Goal: Task Accomplishment & Management: Manage account settings

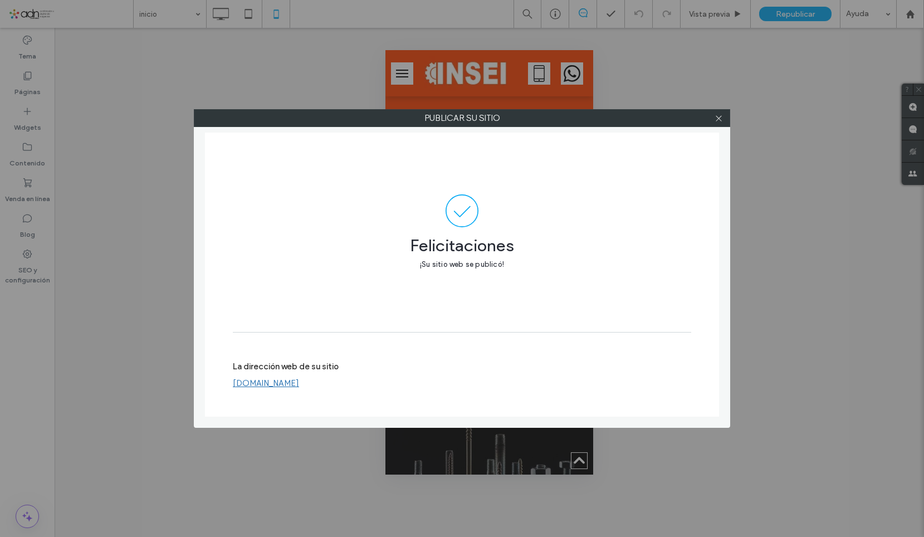
click at [303, 374] on label "La dirección web de su sitio" at bounding box center [286, 370] width 106 height 17
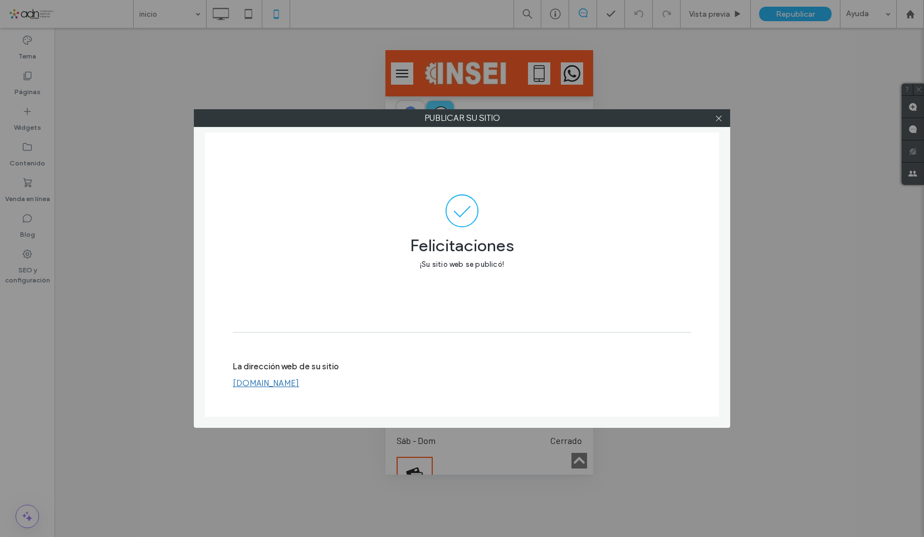
click at [299, 384] on link "www.soporteriainseitornilleria.com" at bounding box center [266, 383] width 66 height 10
click at [720, 119] on icon at bounding box center [719, 118] width 8 height 8
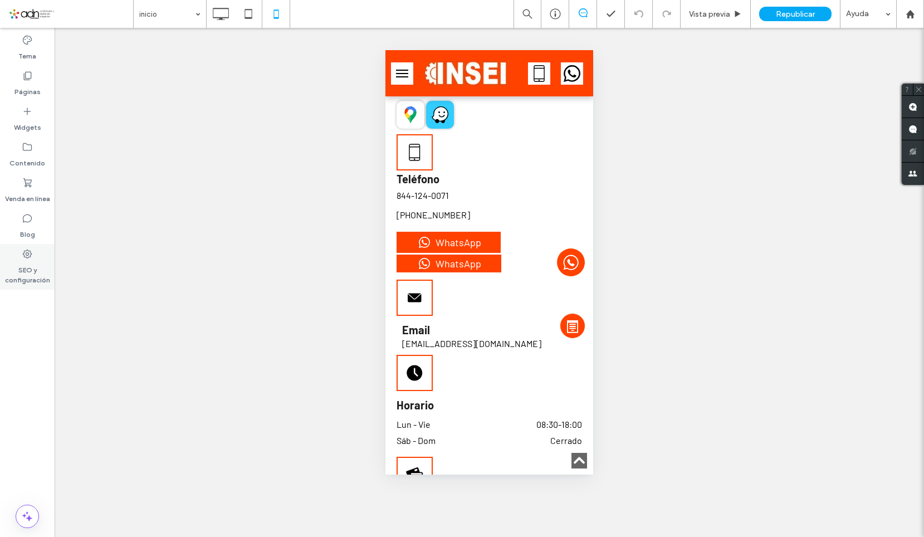
click at [33, 259] on div "SEO y configuración" at bounding box center [27, 267] width 55 height 46
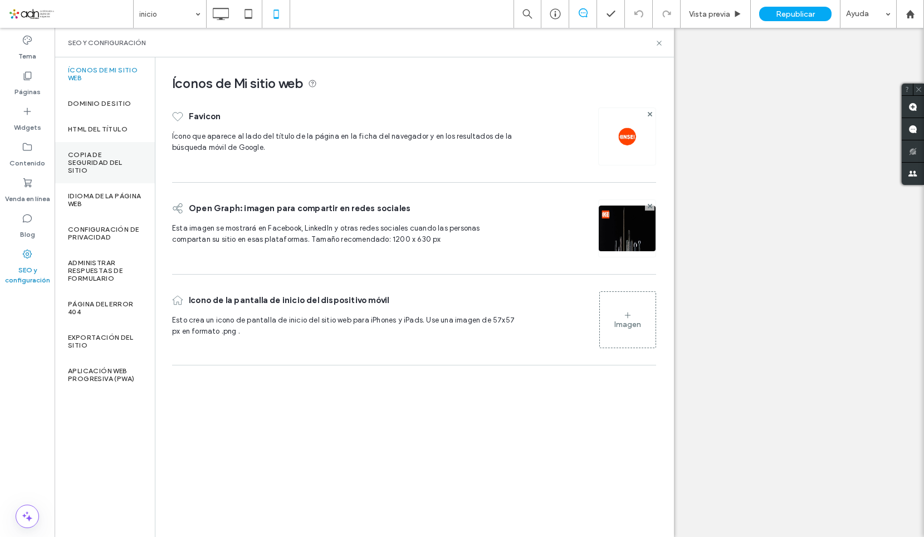
click at [85, 158] on label "Copia de seguridad del sitio" at bounding box center [105, 162] width 74 height 23
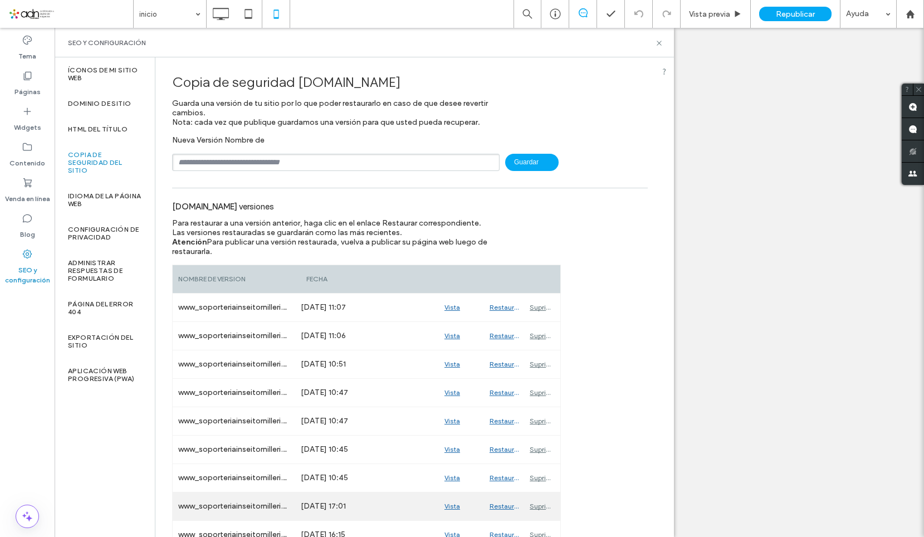
click at [452, 503] on div "Vista previa" at bounding box center [461, 506] width 45 height 28
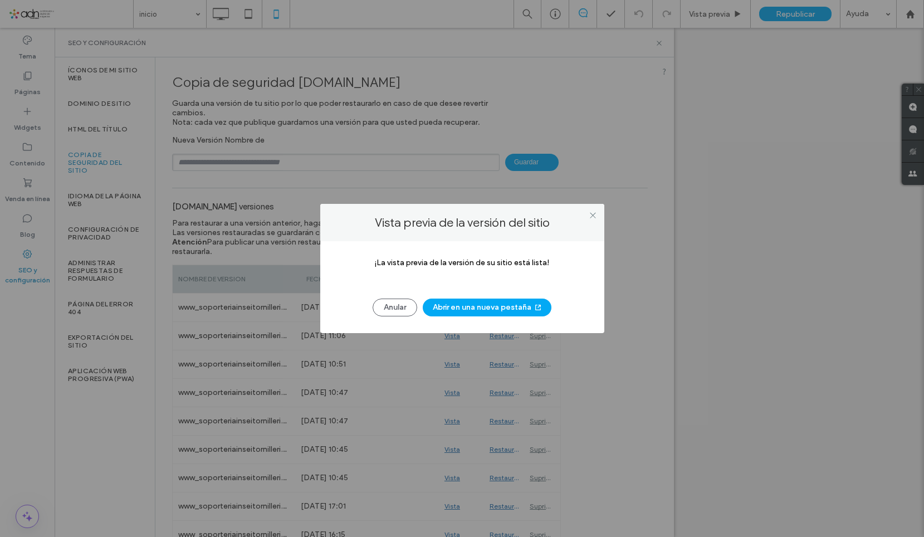
click at [513, 310] on button "Abrir en una nueva pestaña" at bounding box center [487, 308] width 129 height 18
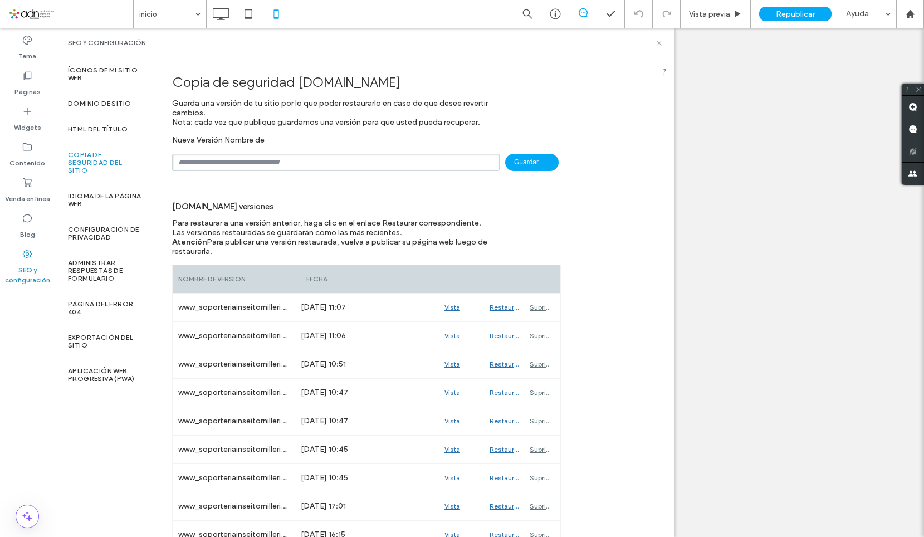
click at [660, 44] on icon at bounding box center [659, 43] width 8 height 8
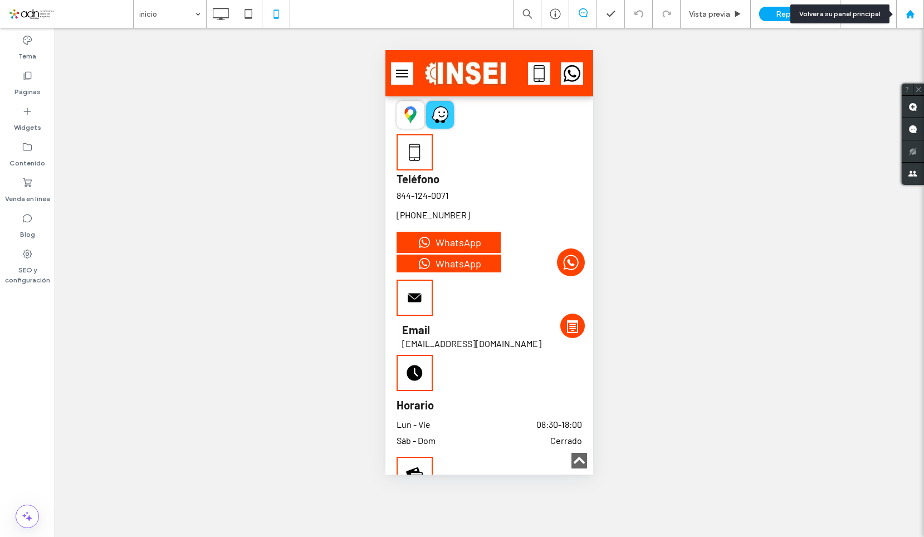
click at [916, 17] on div at bounding box center [910, 13] width 27 height 9
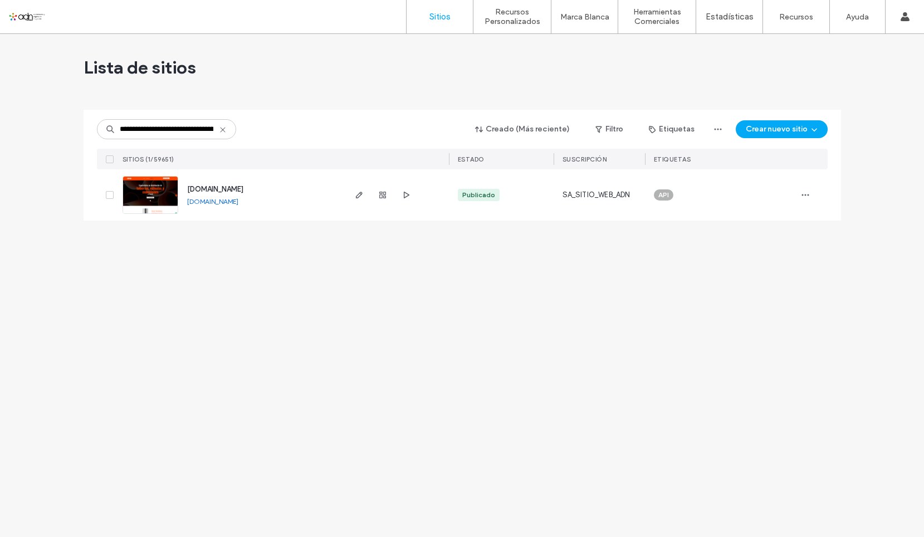
scroll to position [0, 56]
type input "**********"
click at [135, 194] on img at bounding box center [150, 215] width 55 height 76
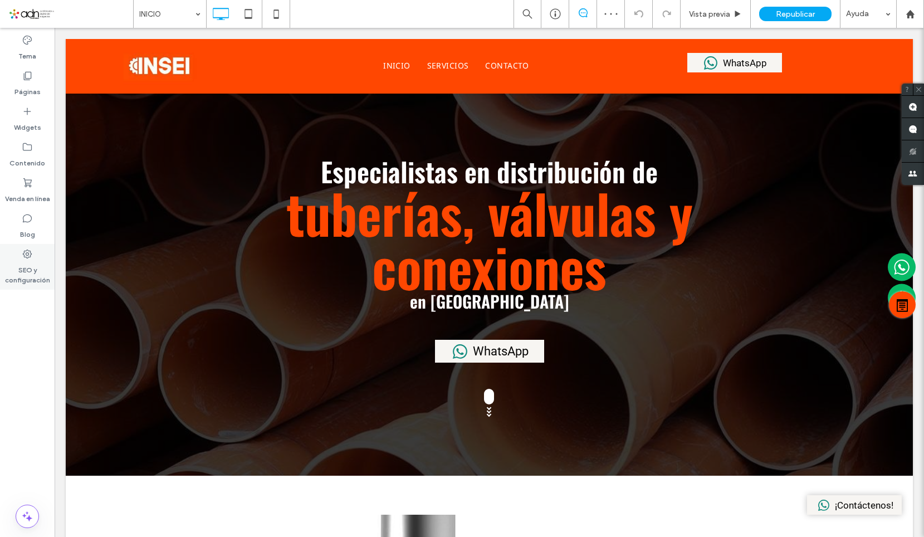
click at [39, 255] on div "SEO y configuración" at bounding box center [27, 267] width 55 height 46
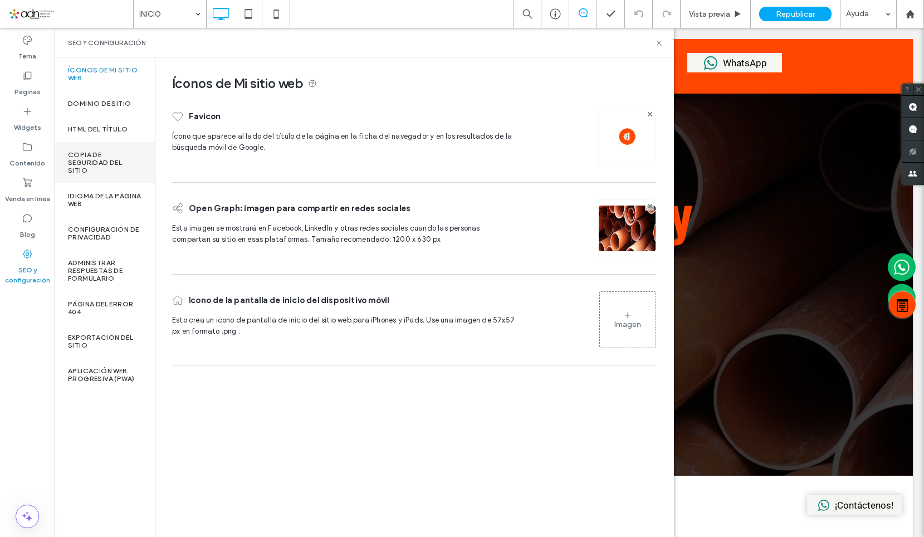
click at [106, 172] on label "Copia de seguridad del sitio" at bounding box center [105, 162] width 74 height 23
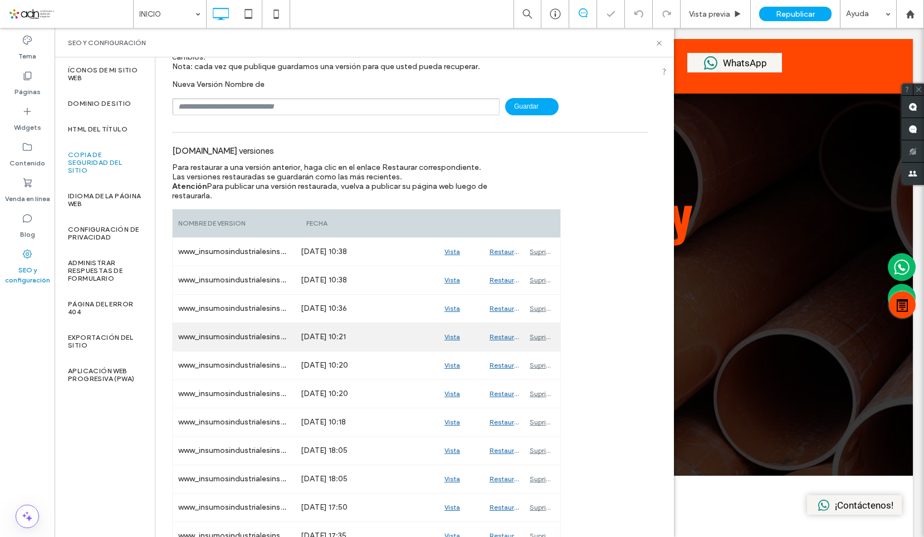
scroll to position [111, 0]
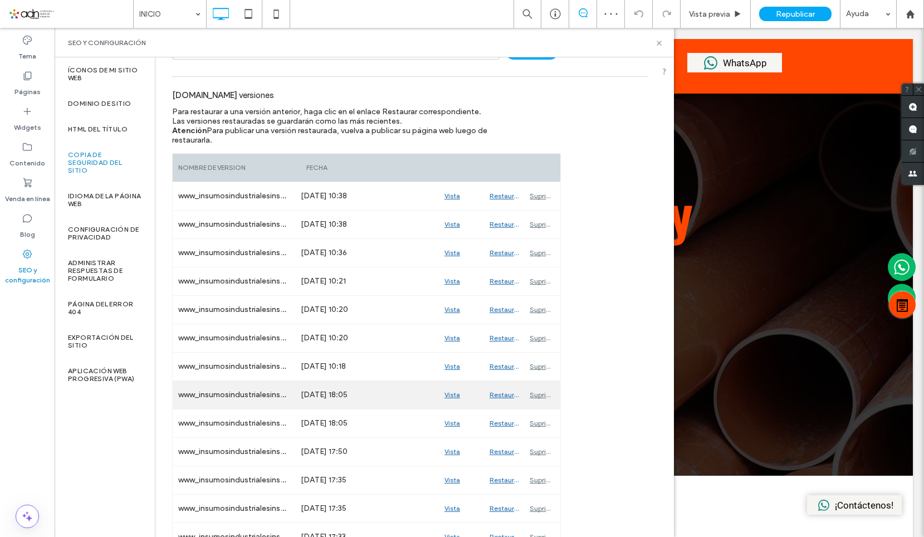
click at [453, 394] on div "Vista previa" at bounding box center [461, 395] width 45 height 28
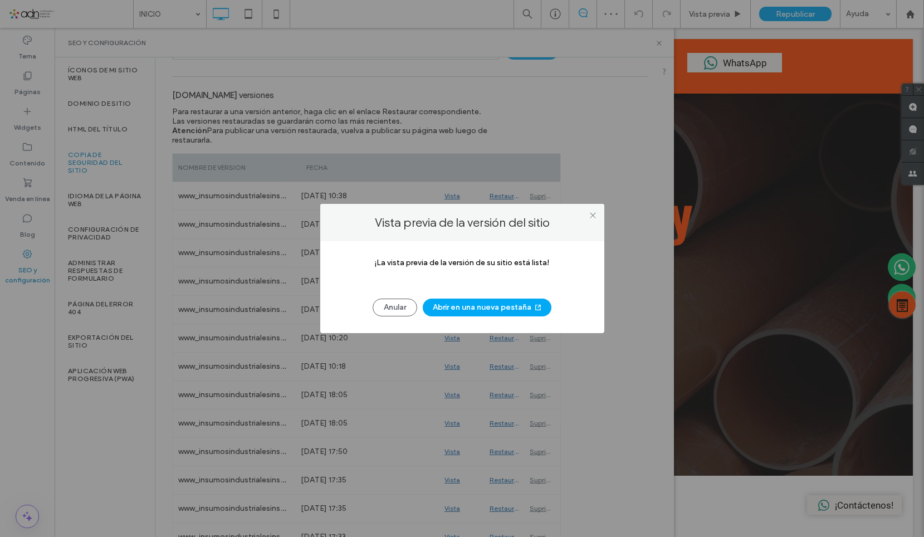
click at [509, 308] on button "Abrir en una nueva pestaña" at bounding box center [487, 308] width 129 height 18
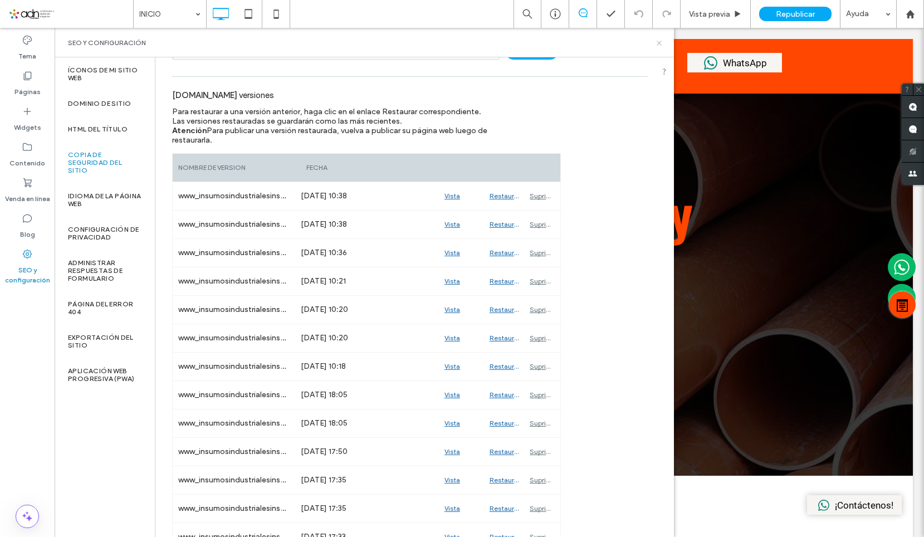
click at [663, 41] on icon at bounding box center [659, 43] width 8 height 8
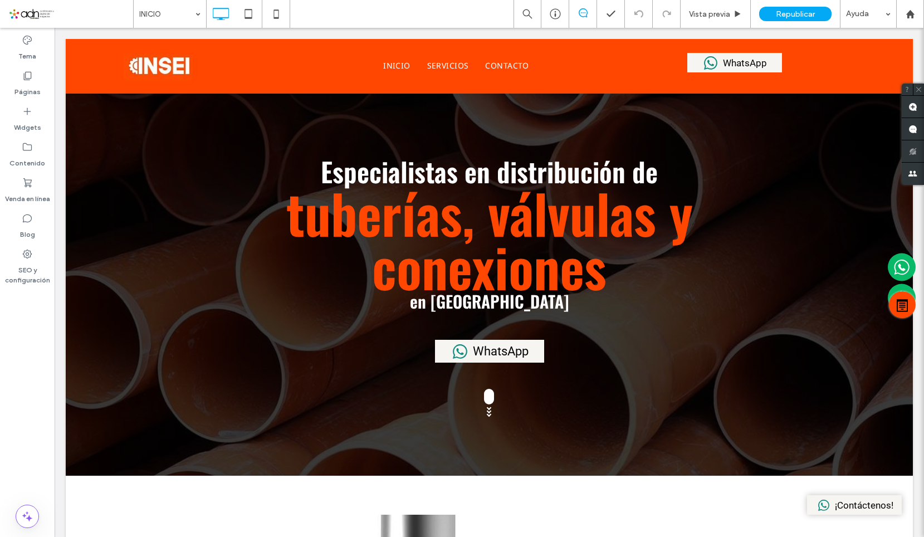
click at [71, 11] on span at bounding box center [70, 14] width 125 height 22
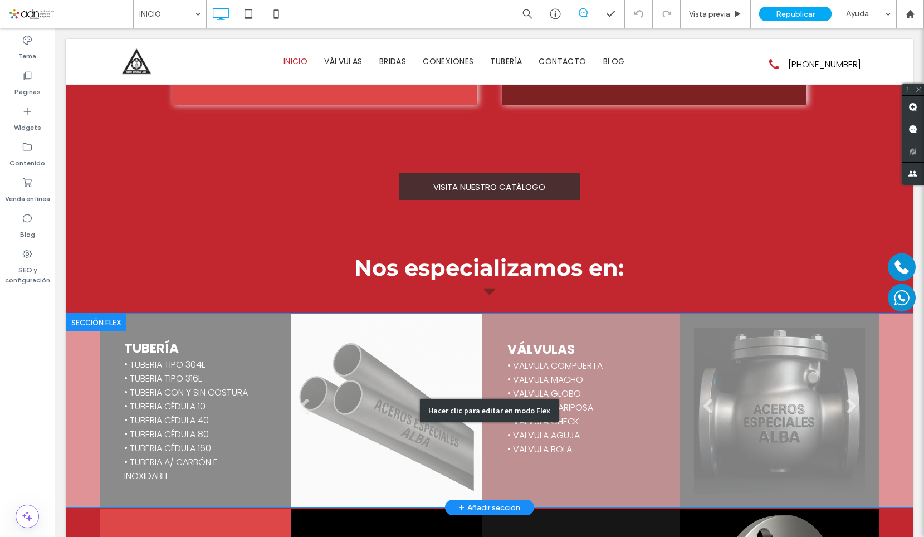
scroll to position [1504, 0]
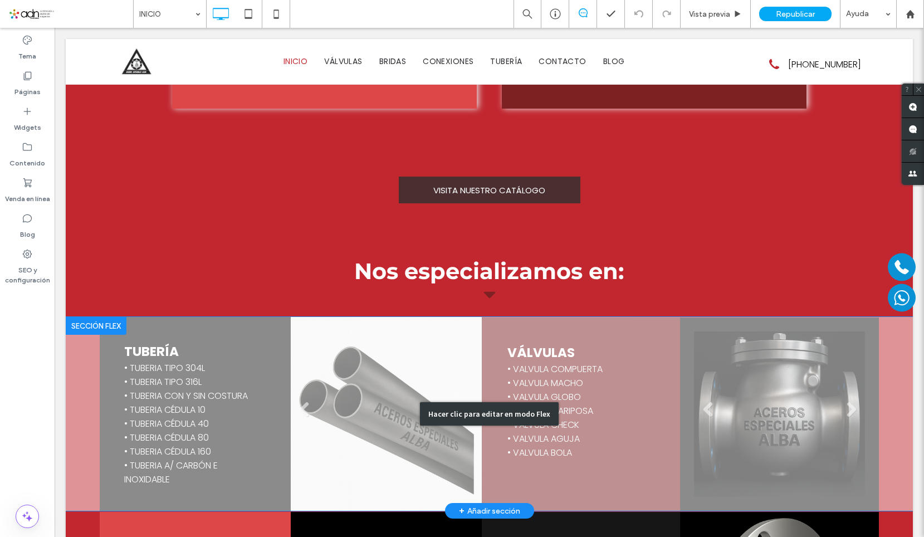
click at [750, 364] on div "Hacer clic para editar en modo Flex" at bounding box center [489, 414] width 847 height 194
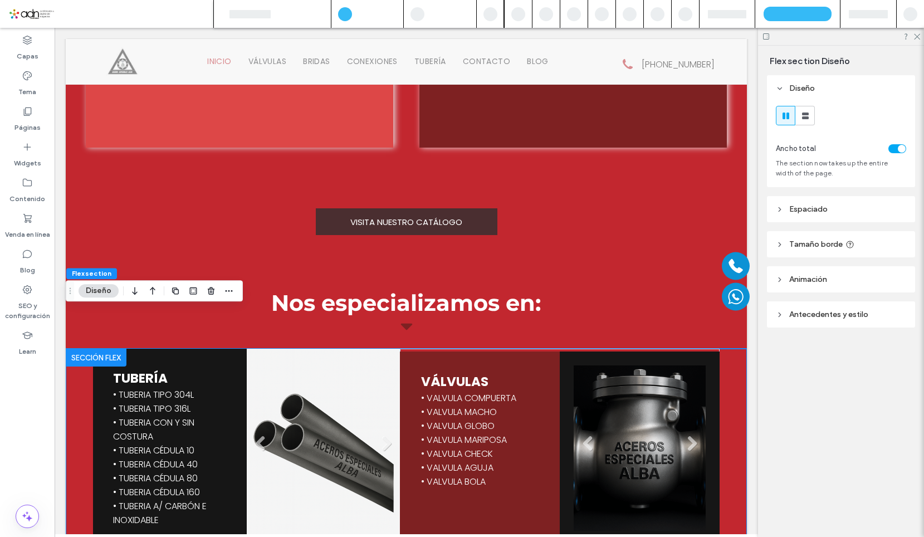
scroll to position [1513, 0]
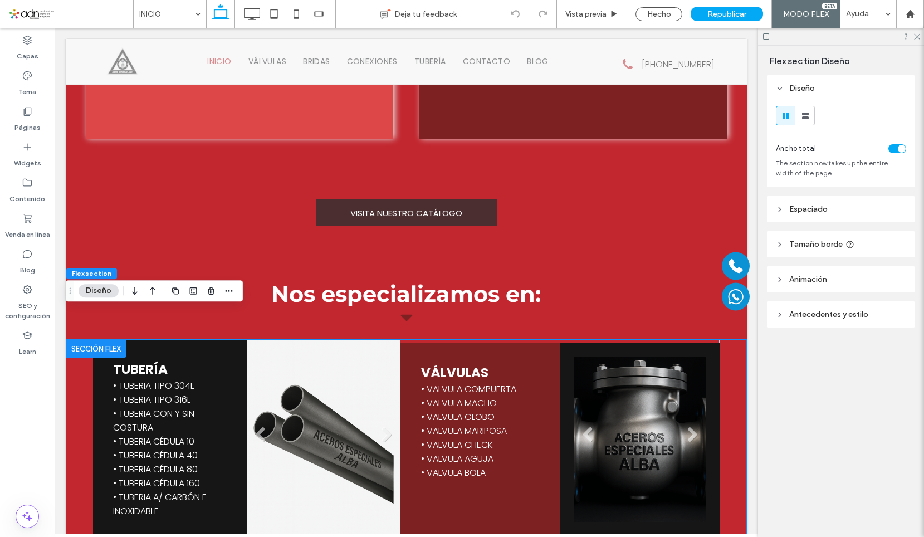
click at [920, 37] on div at bounding box center [841, 36] width 166 height 17
click at [917, 37] on use at bounding box center [917, 37] width 6 height 6
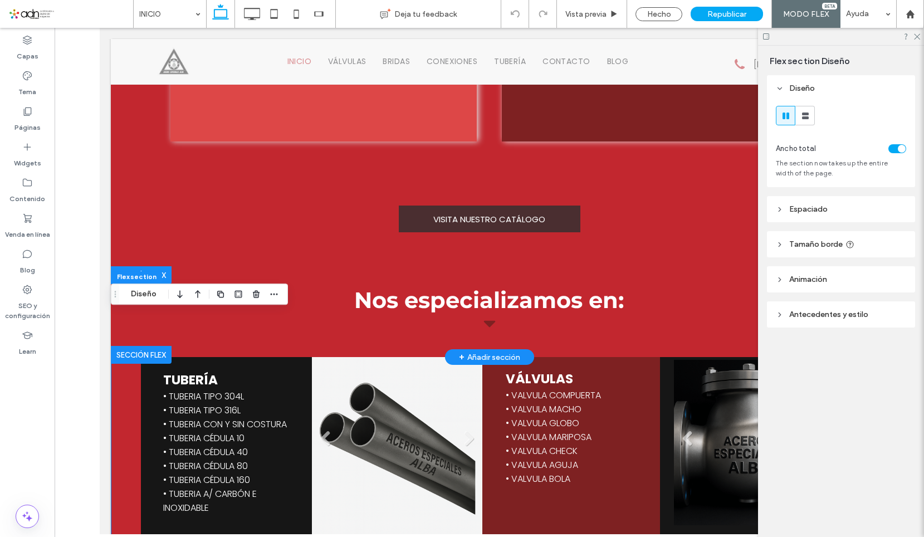
scroll to position [1516, 0]
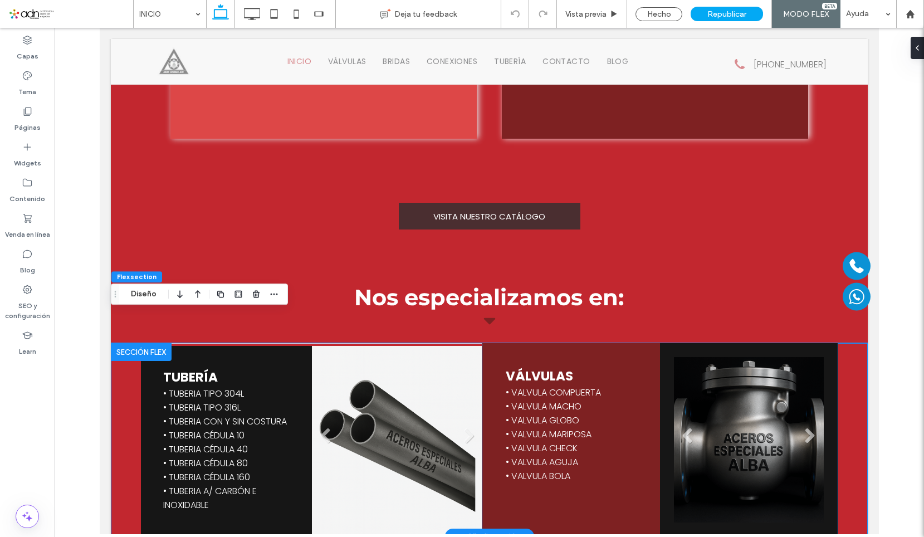
click at [753, 394] on li "Título de diapositiva Escriba el subtítulo aquí Botón" at bounding box center [749, 439] width 150 height 165
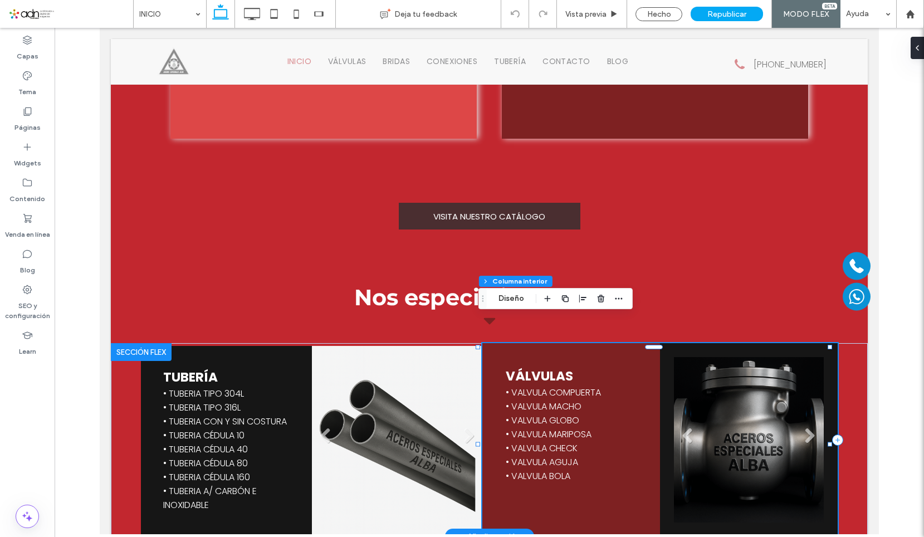
click at [734, 401] on li "Título de diapositiva Escriba el subtítulo aquí Botón" at bounding box center [749, 439] width 150 height 165
